Goal: Task Accomplishment & Management: Manage account settings

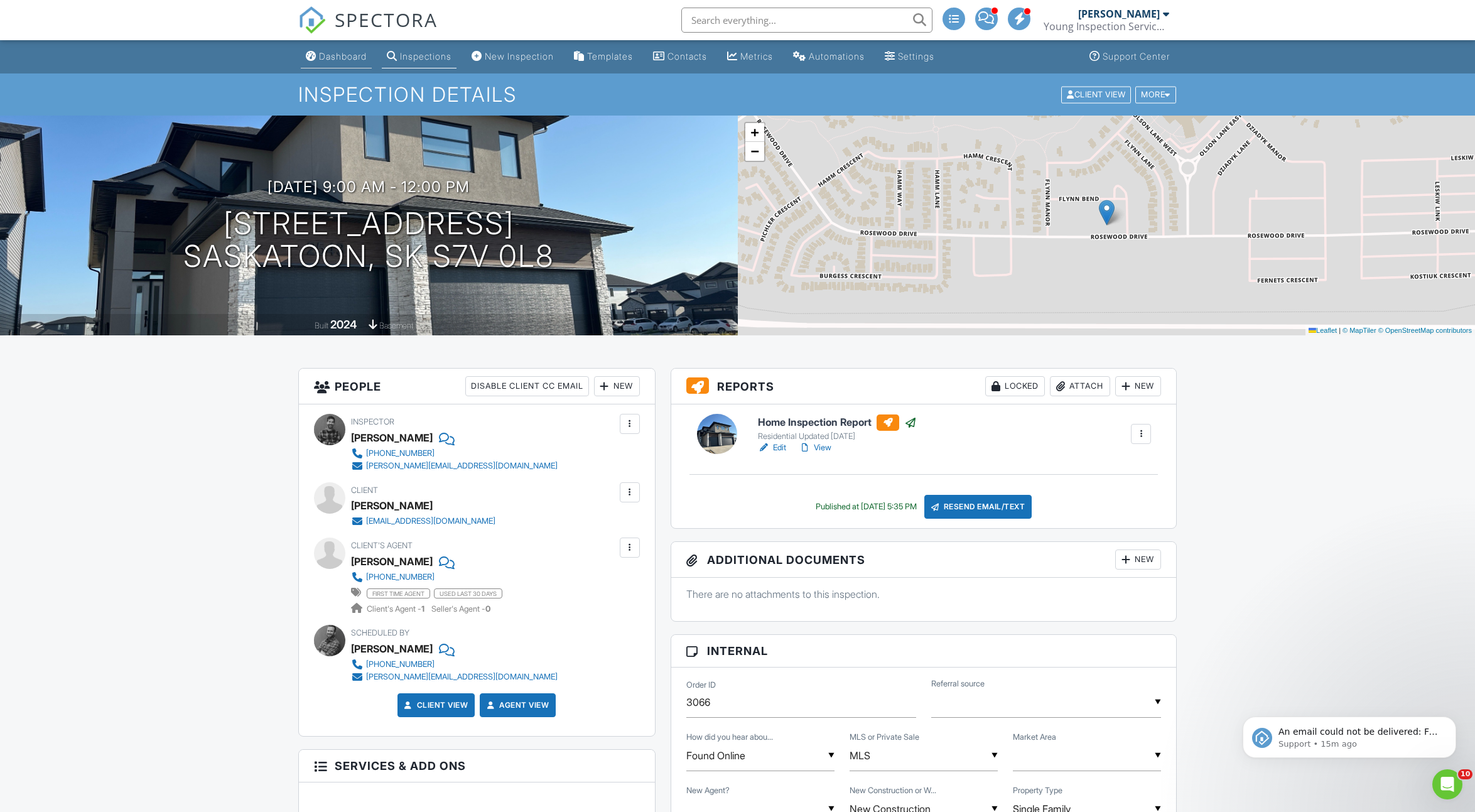
click at [344, 57] on div "Dashboard" at bounding box center [343, 56] width 48 height 11
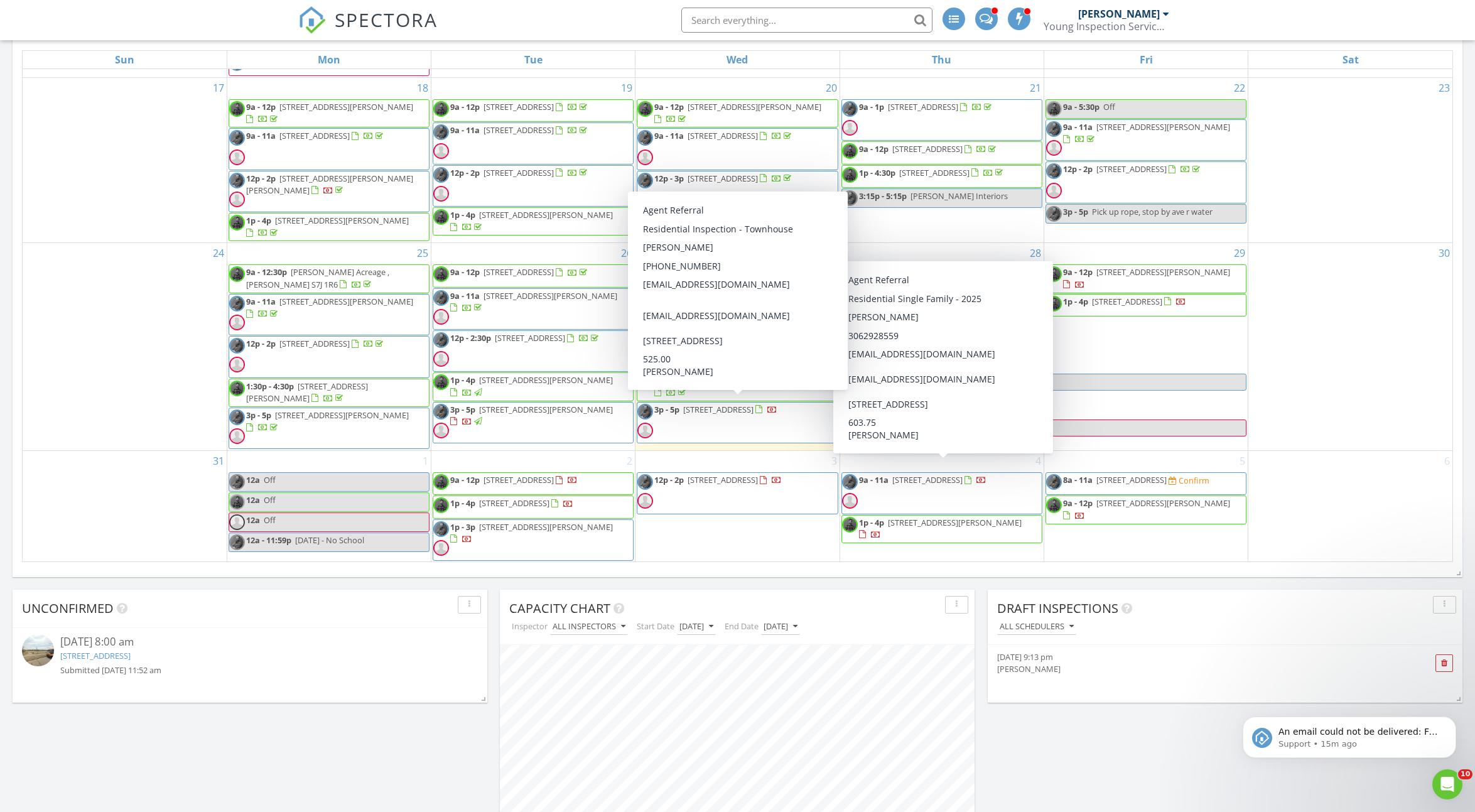
click at [774, 422] on span "3p - 5p 410 Ledingham Way 306, Saskatoon S7V 0A7" at bounding box center [707, 422] width 140 height 38
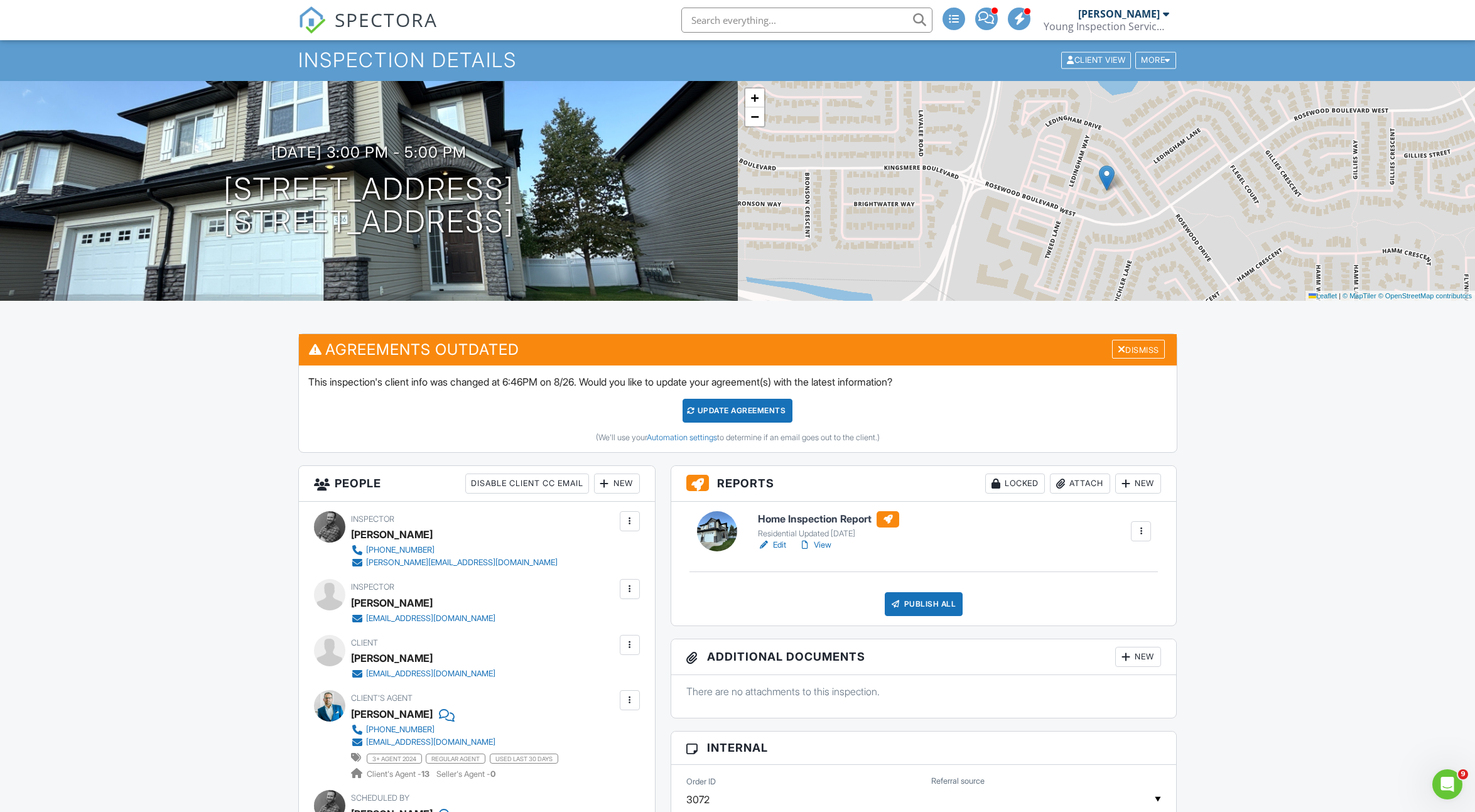
click at [812, 519] on h6 "Home Inspection Report" at bounding box center [829, 519] width 141 height 16
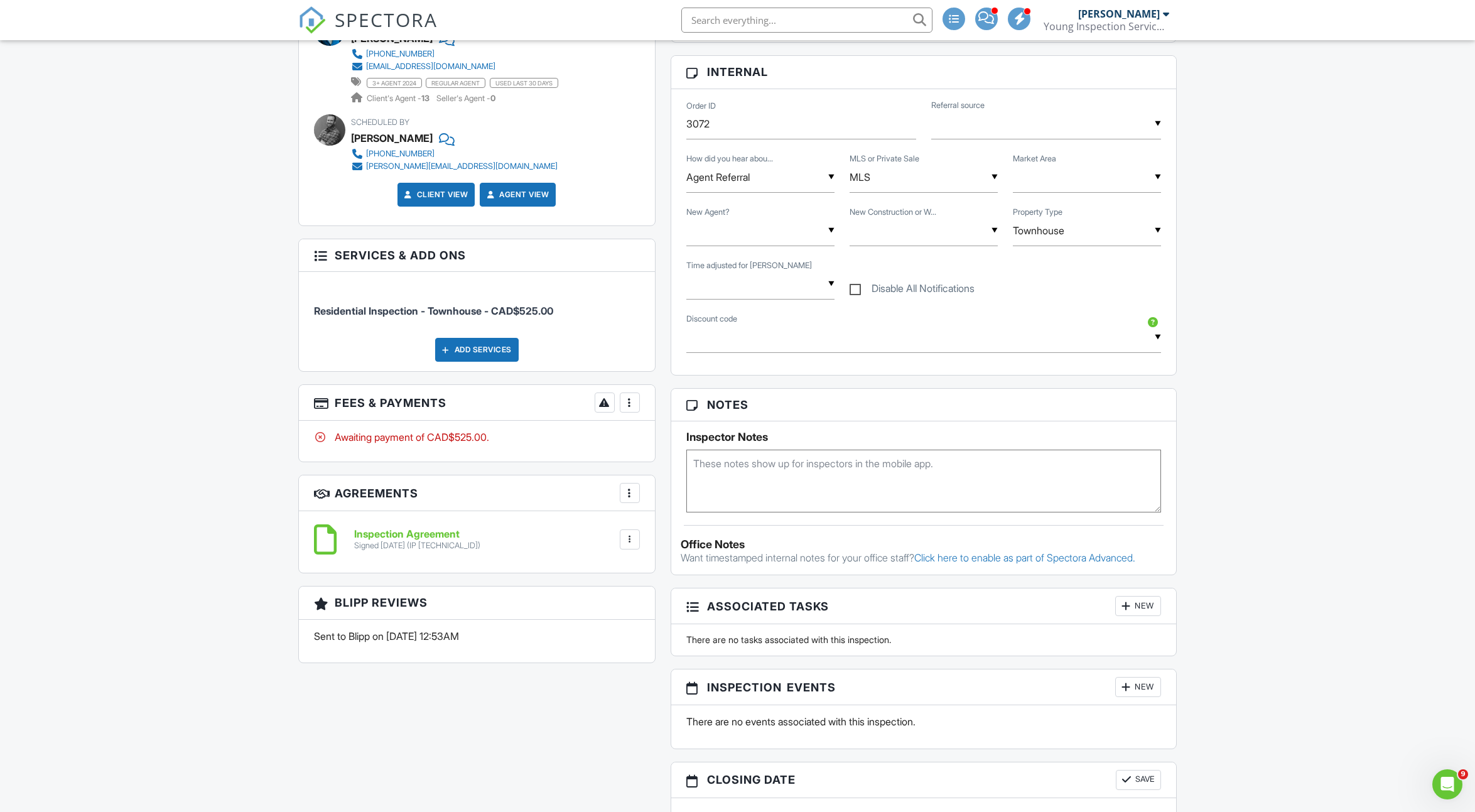
click at [633, 398] on div at bounding box center [630, 402] width 13 height 13
click at [670, 532] on div "Paid In Full" at bounding box center [693, 534] width 121 height 15
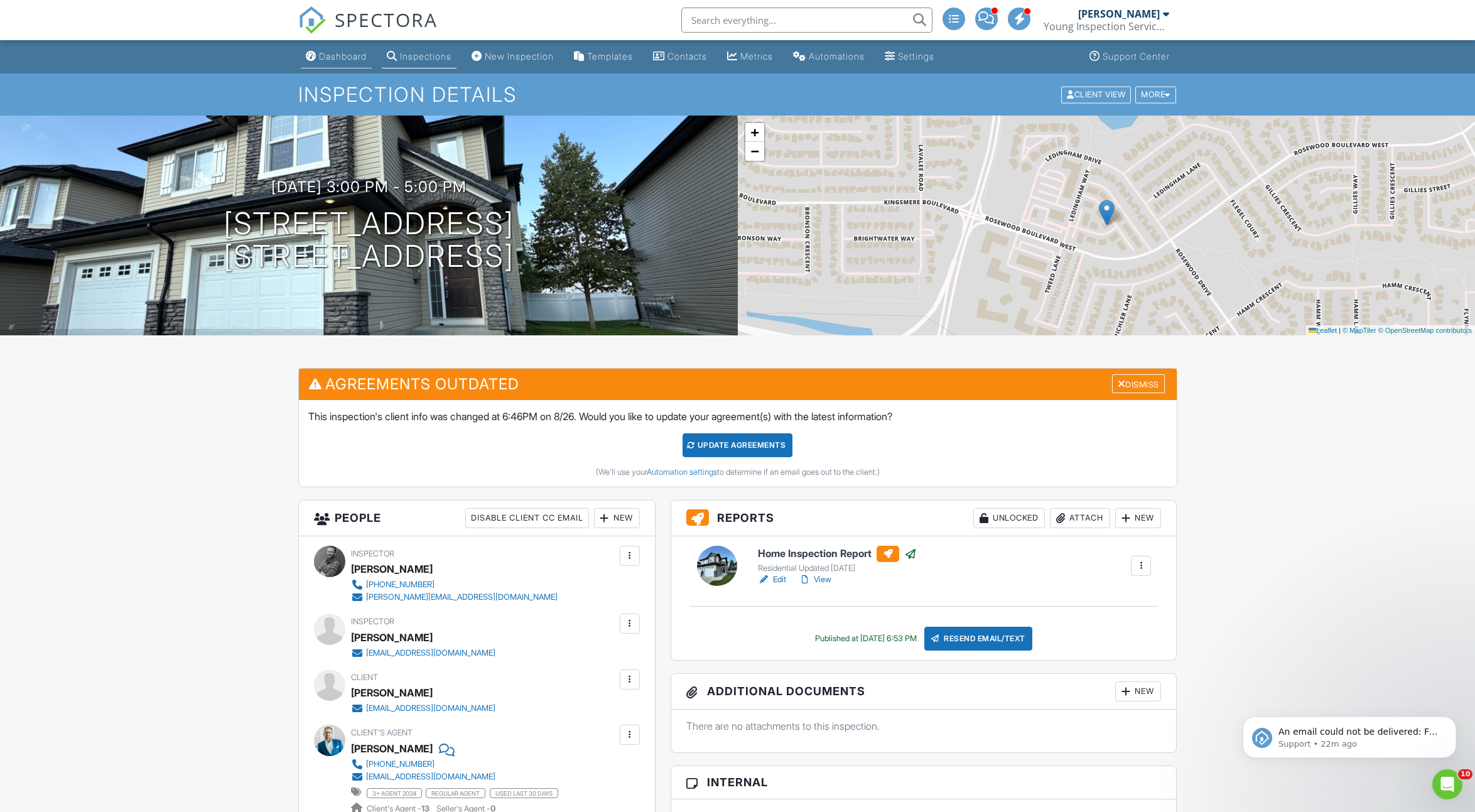
click at [334, 52] on div "Dashboard" at bounding box center [343, 56] width 48 height 11
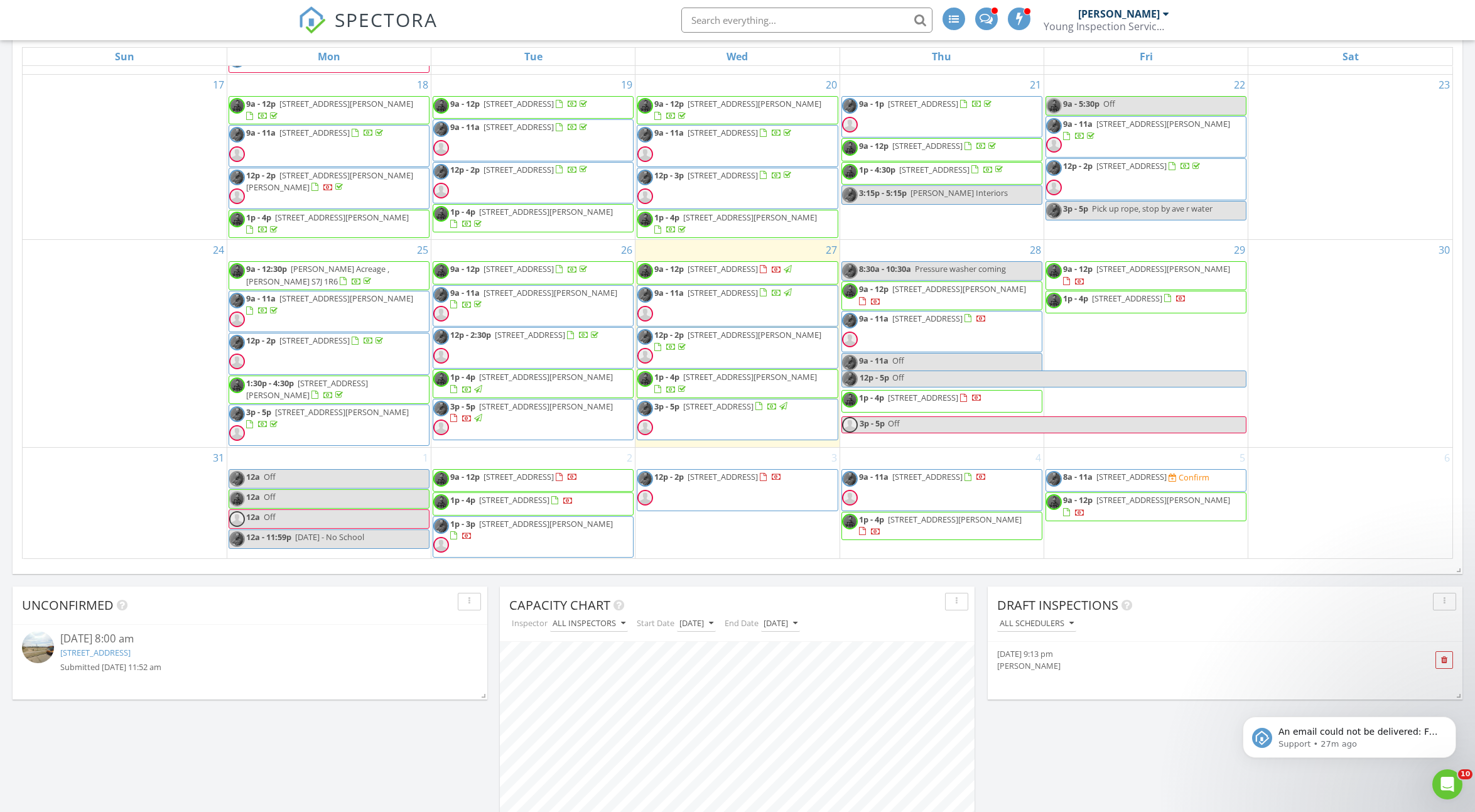
scroll to position [805, 0]
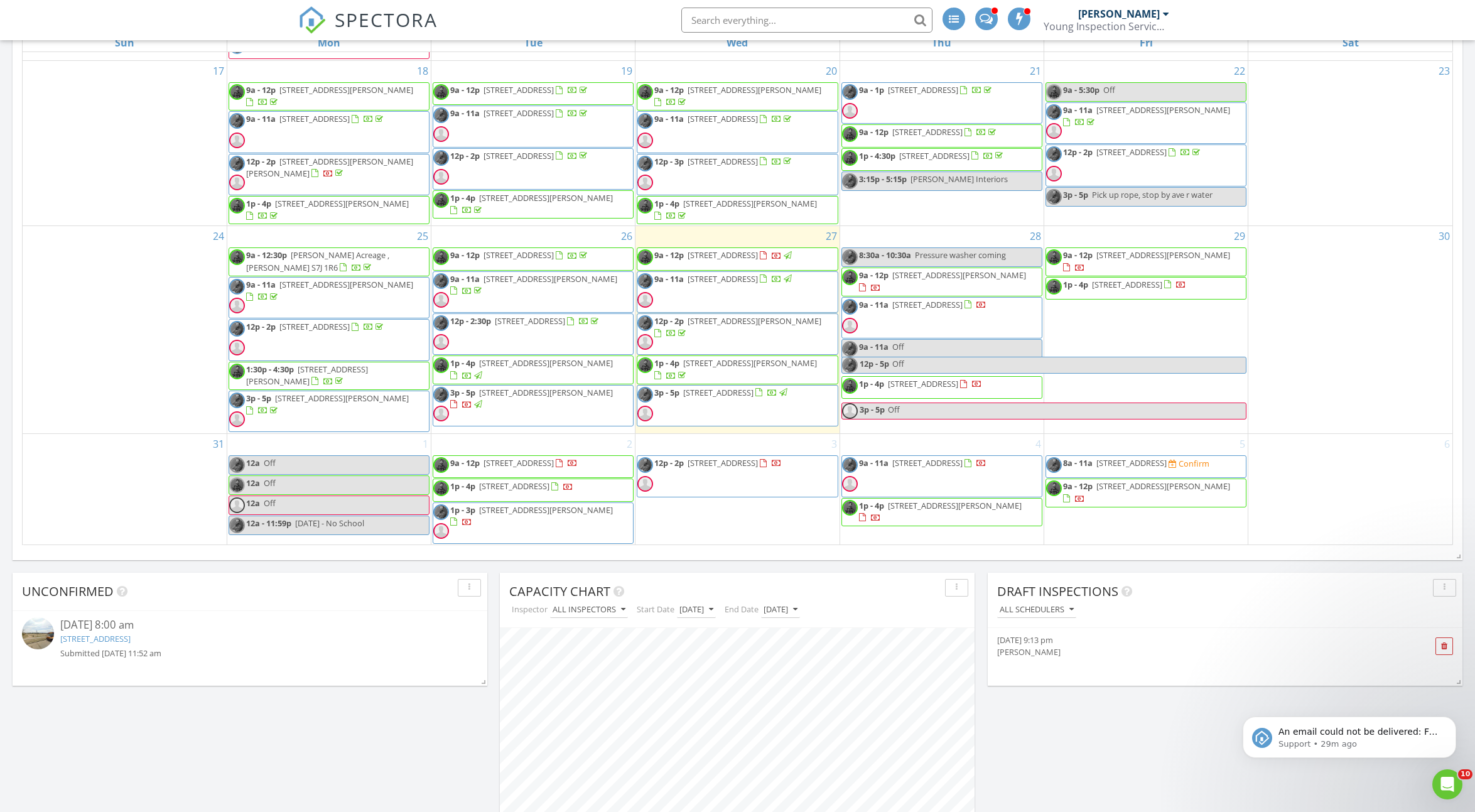
click at [919, 565] on div "Today All Inspectors 9:00 am 2543 Rosewood Dr, Saskatoon, SK S7V 0L8 Sean McCai…" at bounding box center [737, 205] width 1475 height 1300
